Goal: Task Accomplishment & Management: Use online tool/utility

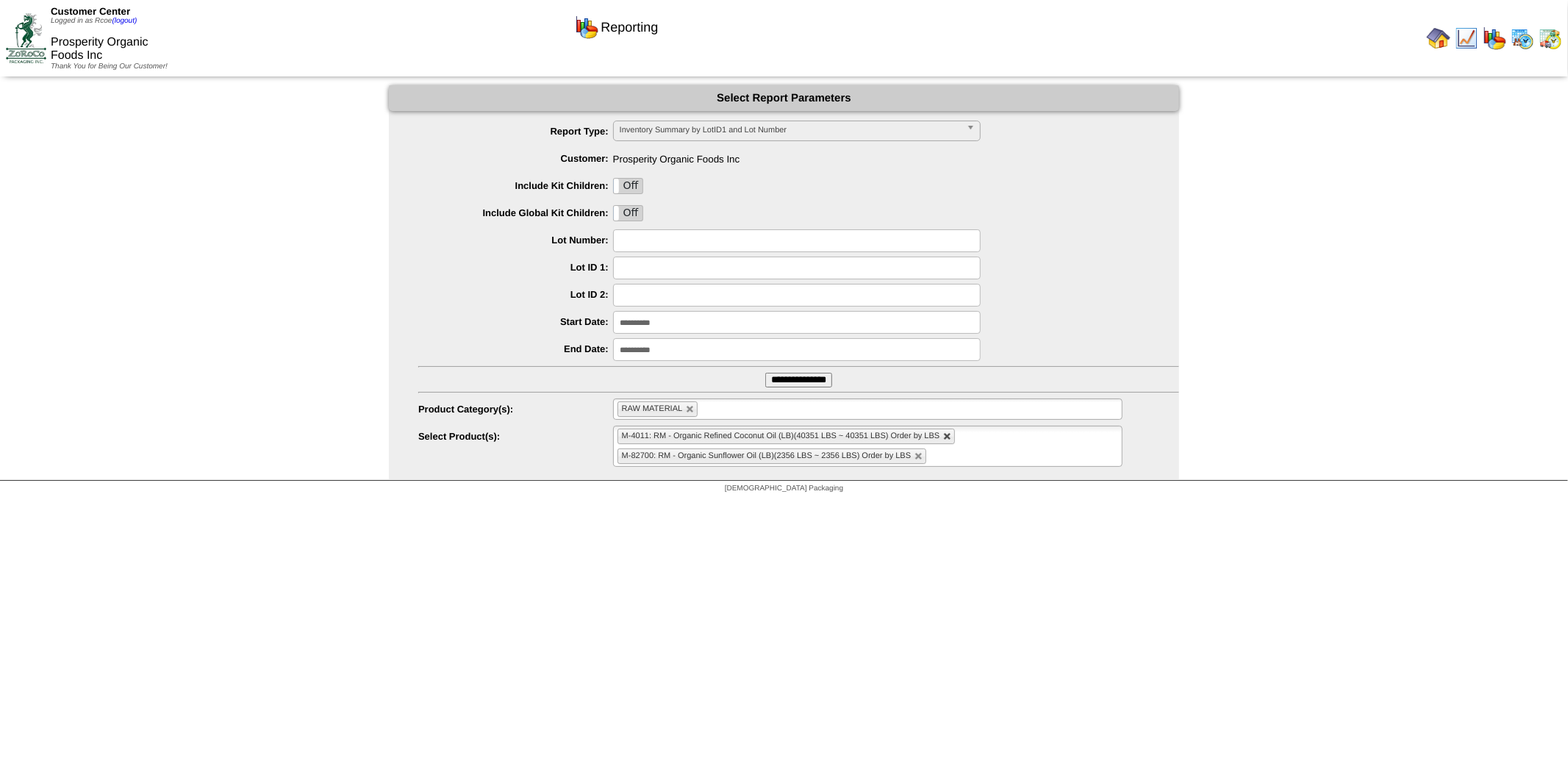
click at [947, 432] on link at bounding box center [948, 436] width 9 height 9
click at [814, 380] on input "**********" at bounding box center [798, 380] width 67 height 15
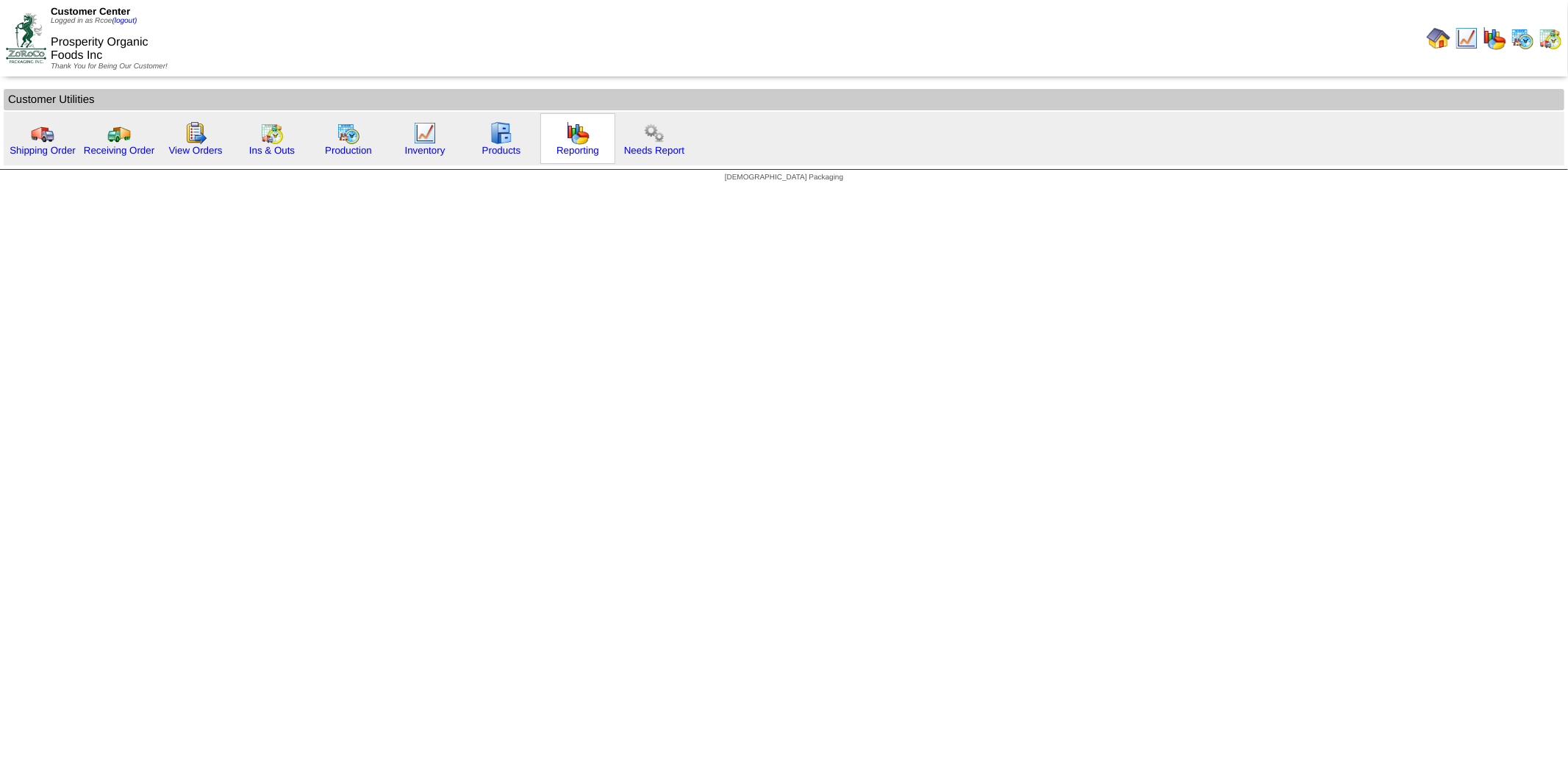
click at [574, 129] on img at bounding box center [578, 133] width 24 height 24
